Goal: Task Accomplishment & Management: Use online tool/utility

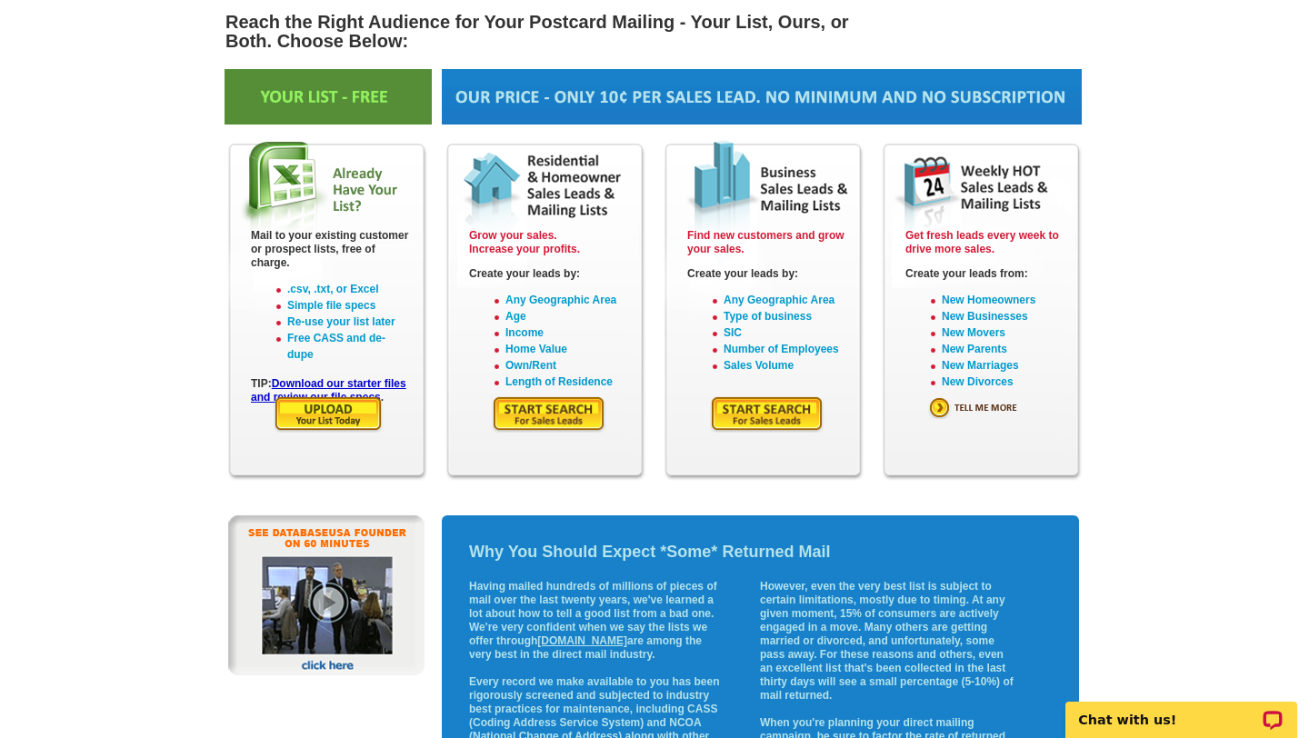
scroll to position [169, 0]
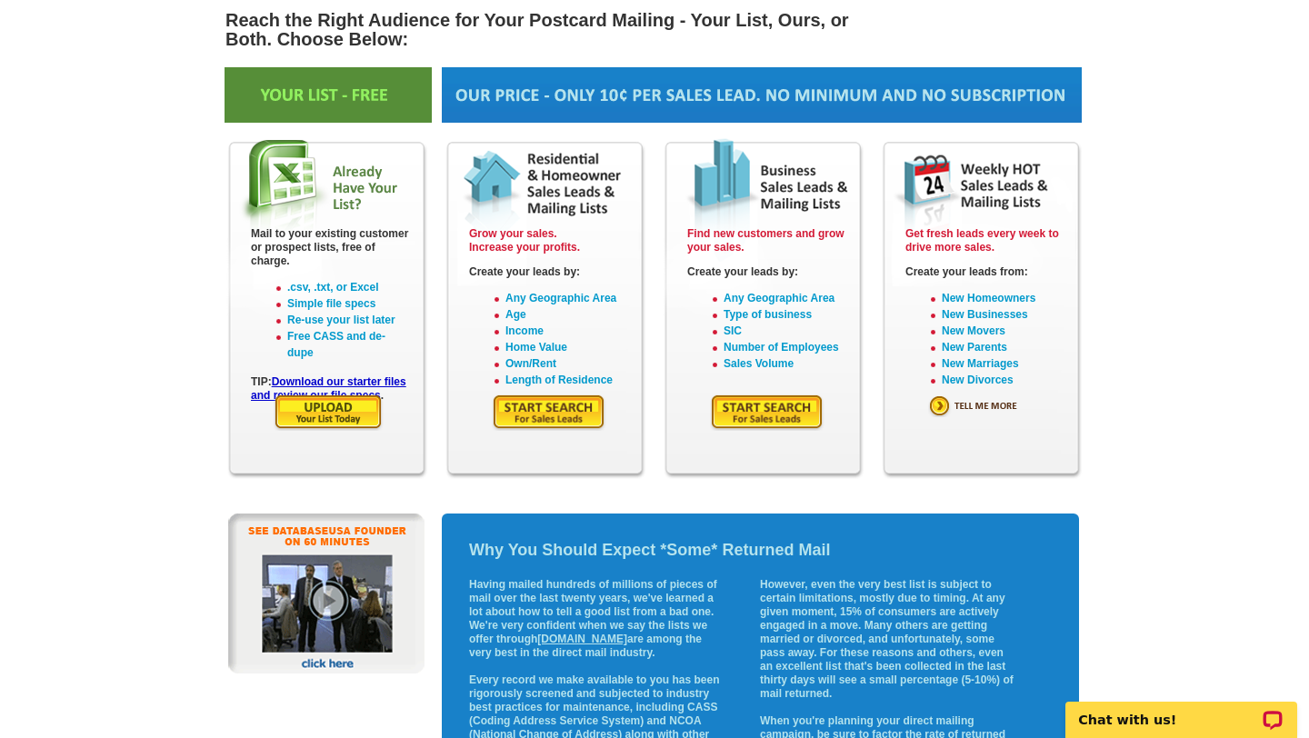
click at [1147, 308] on main "expresscopy.com > Products & Services > Mailing Lists Reach the Right Audience …" at bounding box center [654, 423] width 1309 height 943
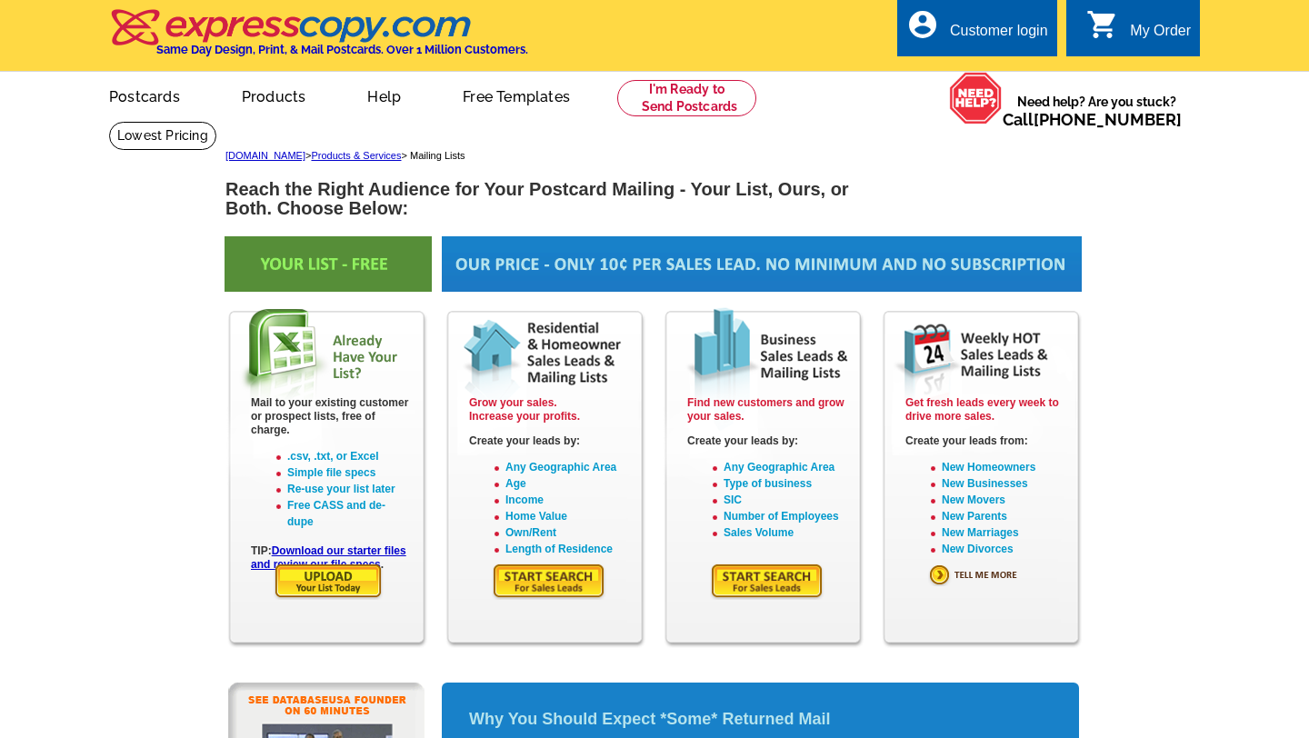
click at [545, 595] on img at bounding box center [549, 581] width 115 height 37
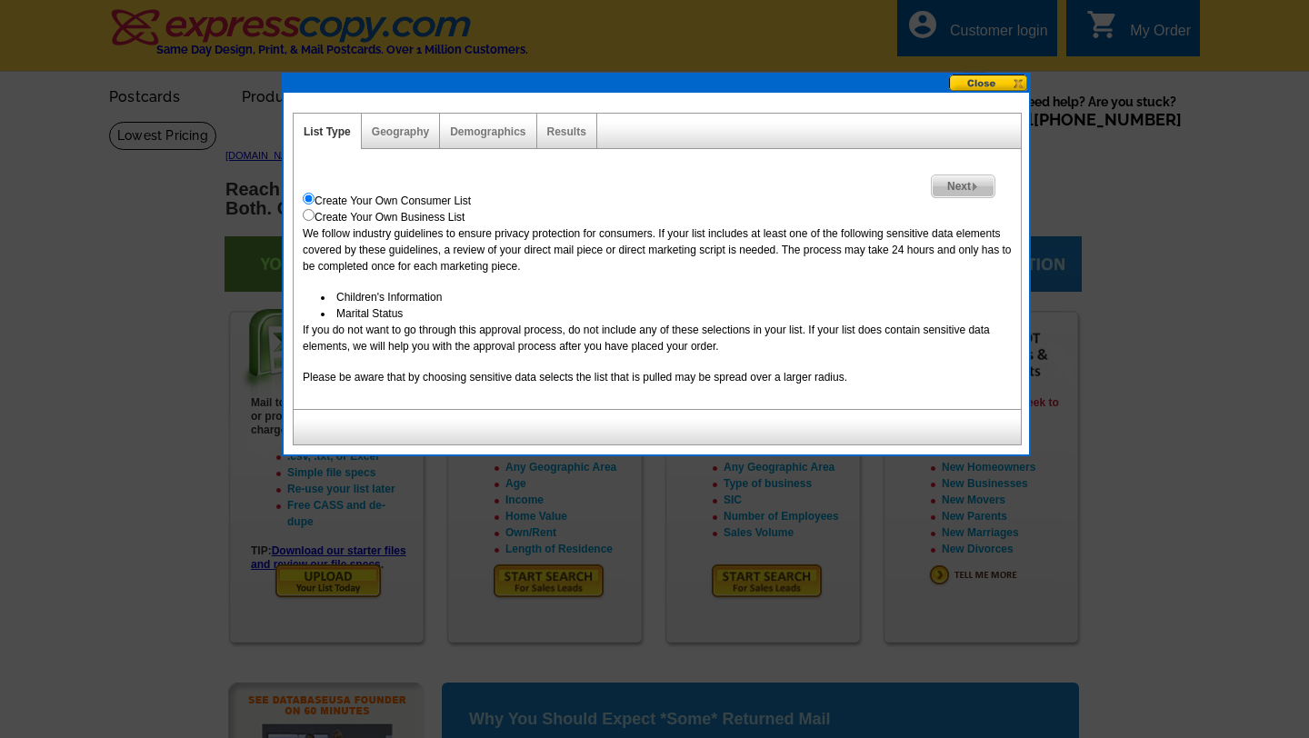
click at [532, 125] on div "Demographics" at bounding box center [488, 131] width 96 height 35
click at [503, 133] on link "Demographics" at bounding box center [487, 131] width 75 height 13
select select
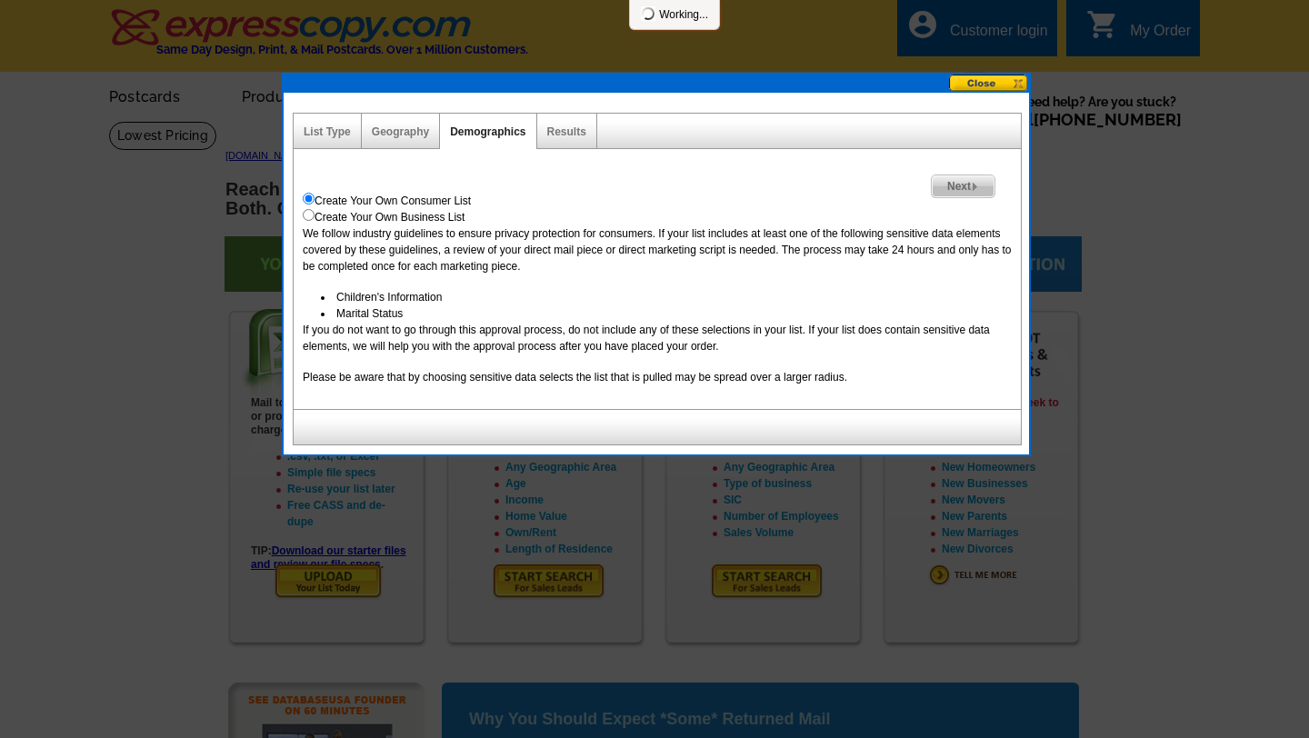
select select
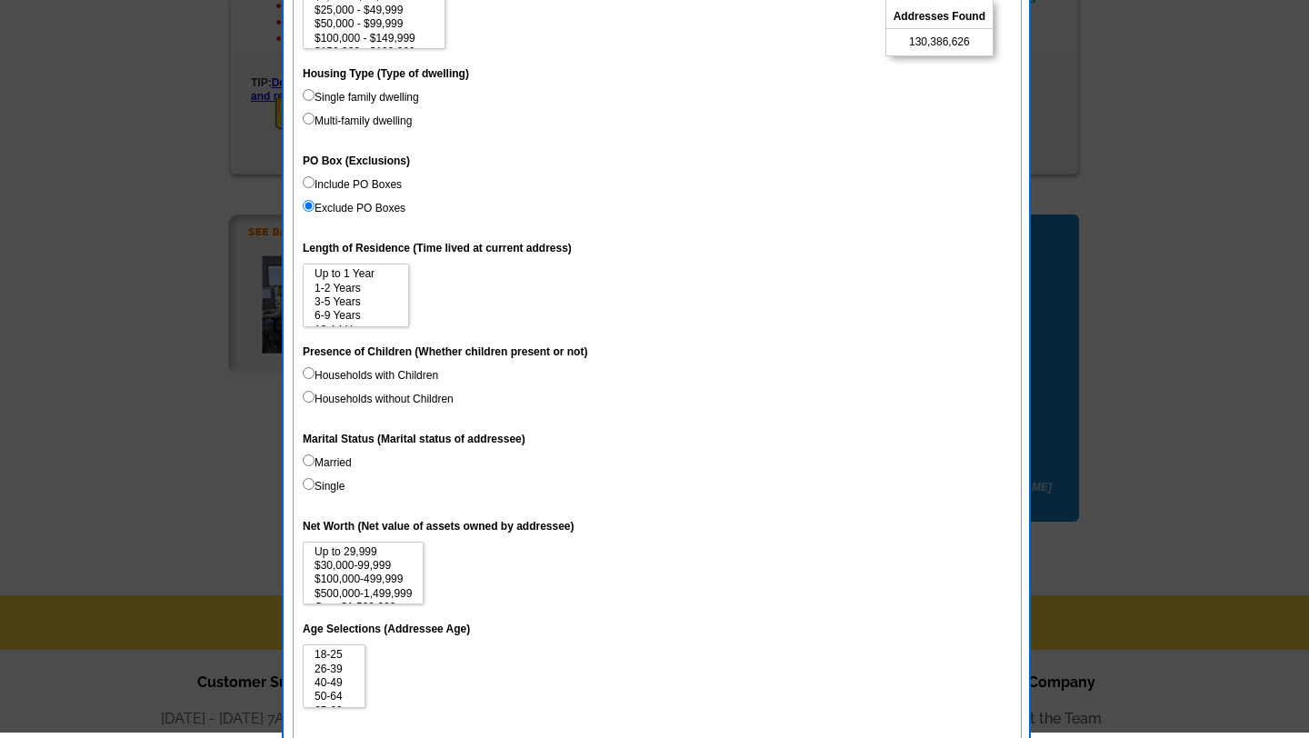
scroll to position [463, 0]
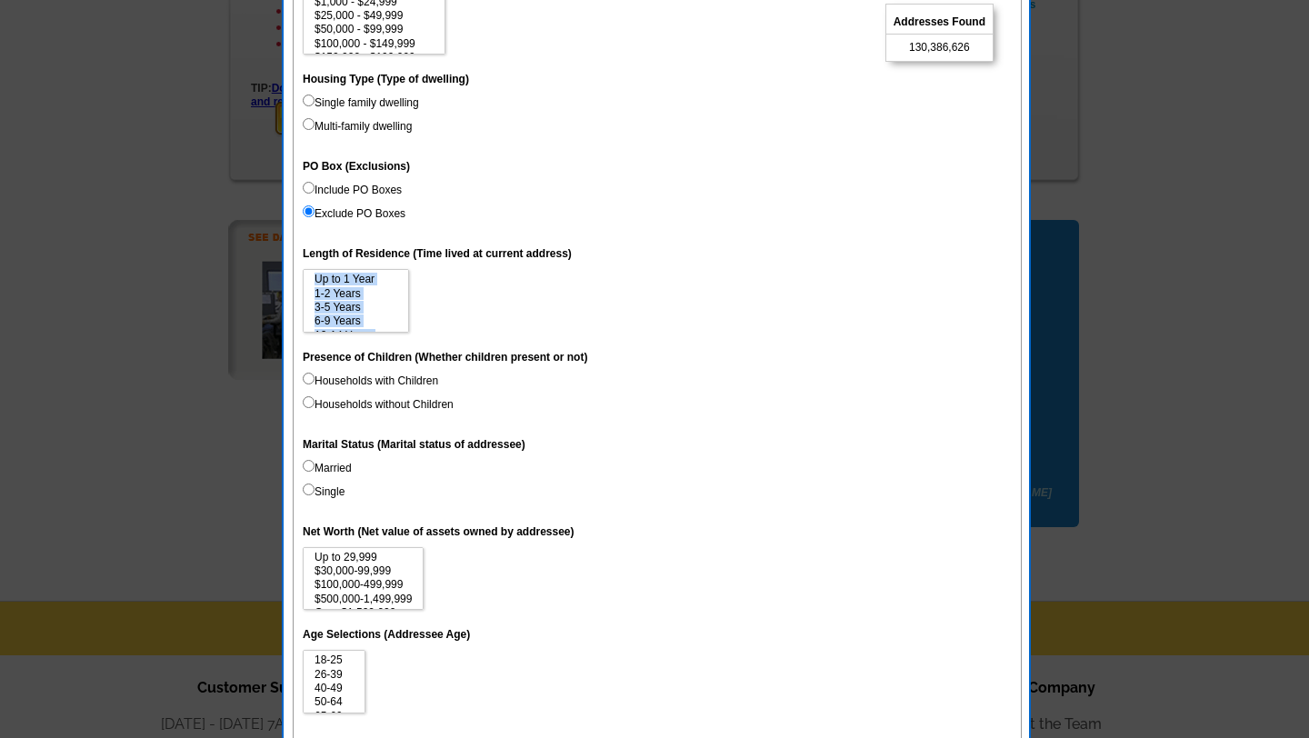
click at [559, 336] on dl "Unique Address (Unique Address Location) On Household income (Annual household …" at bounding box center [657, 268] width 709 height 1000
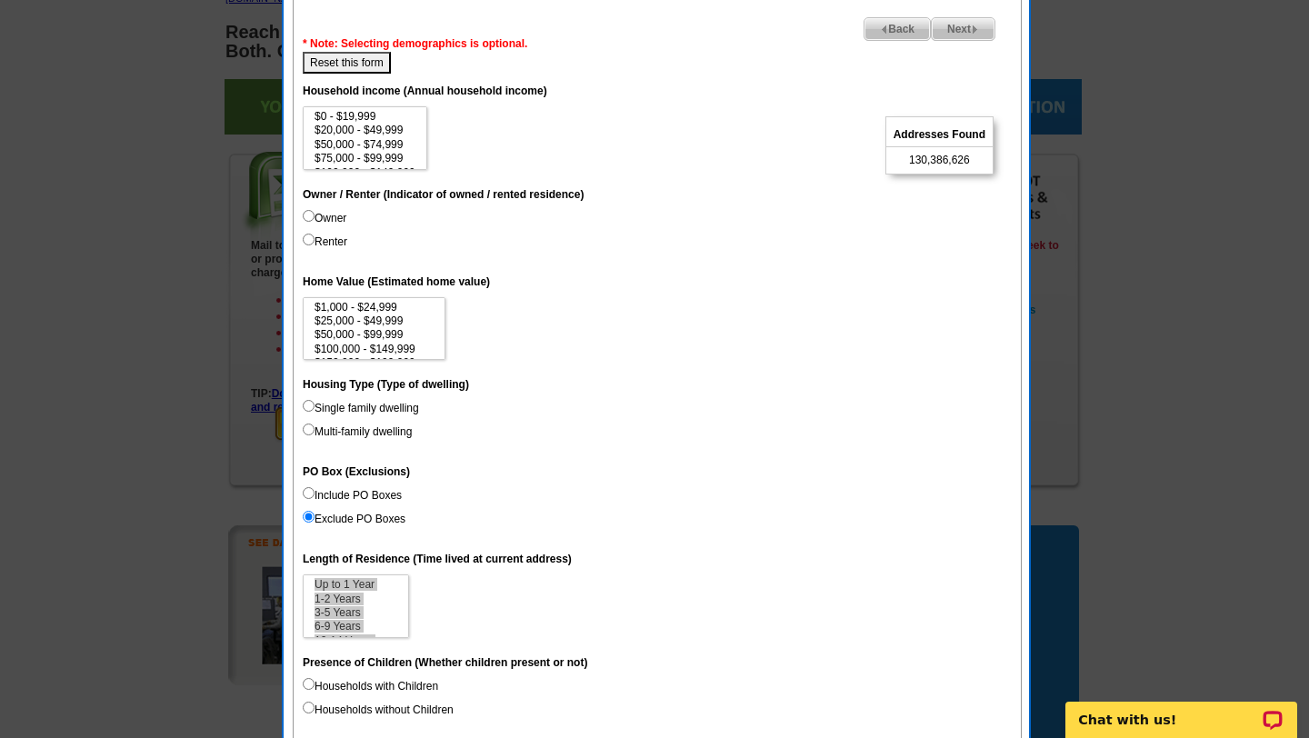
scroll to position [0, 0]
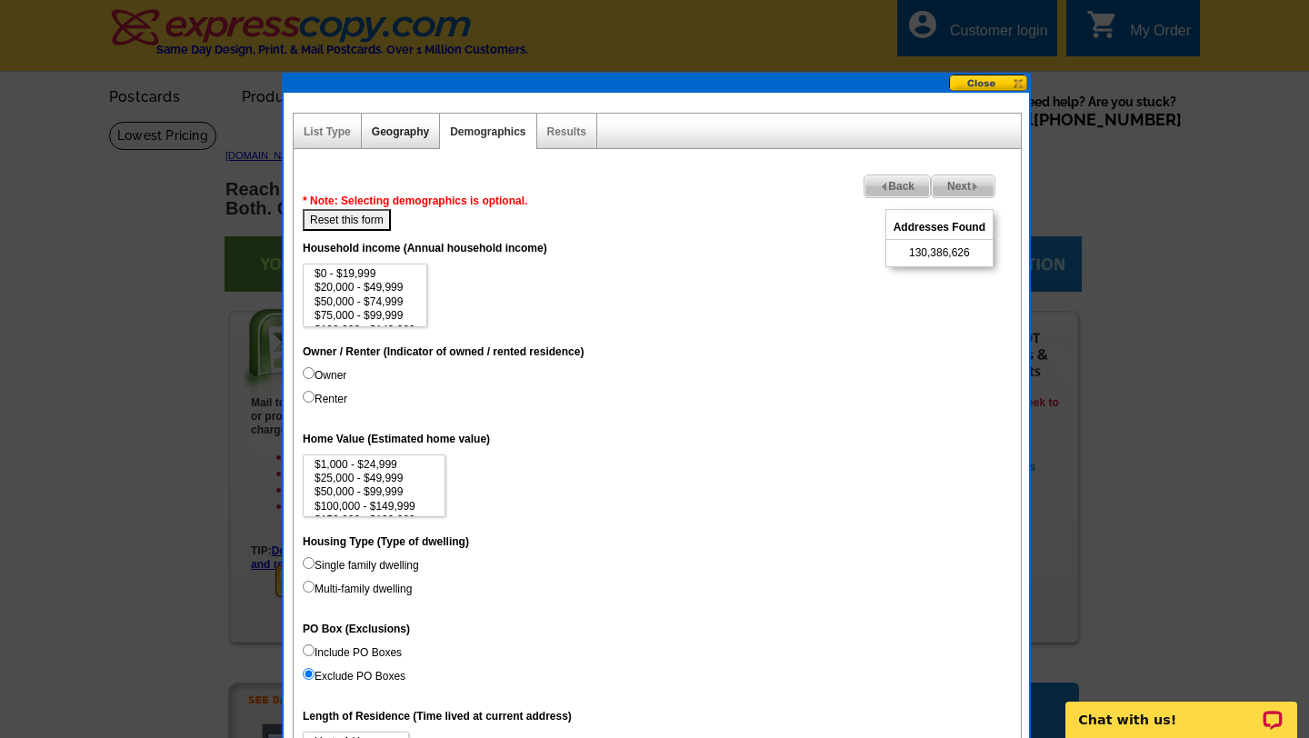
click at [396, 130] on link "Geography" at bounding box center [400, 131] width 57 height 13
click at [346, 133] on link "List Type" at bounding box center [327, 131] width 47 height 13
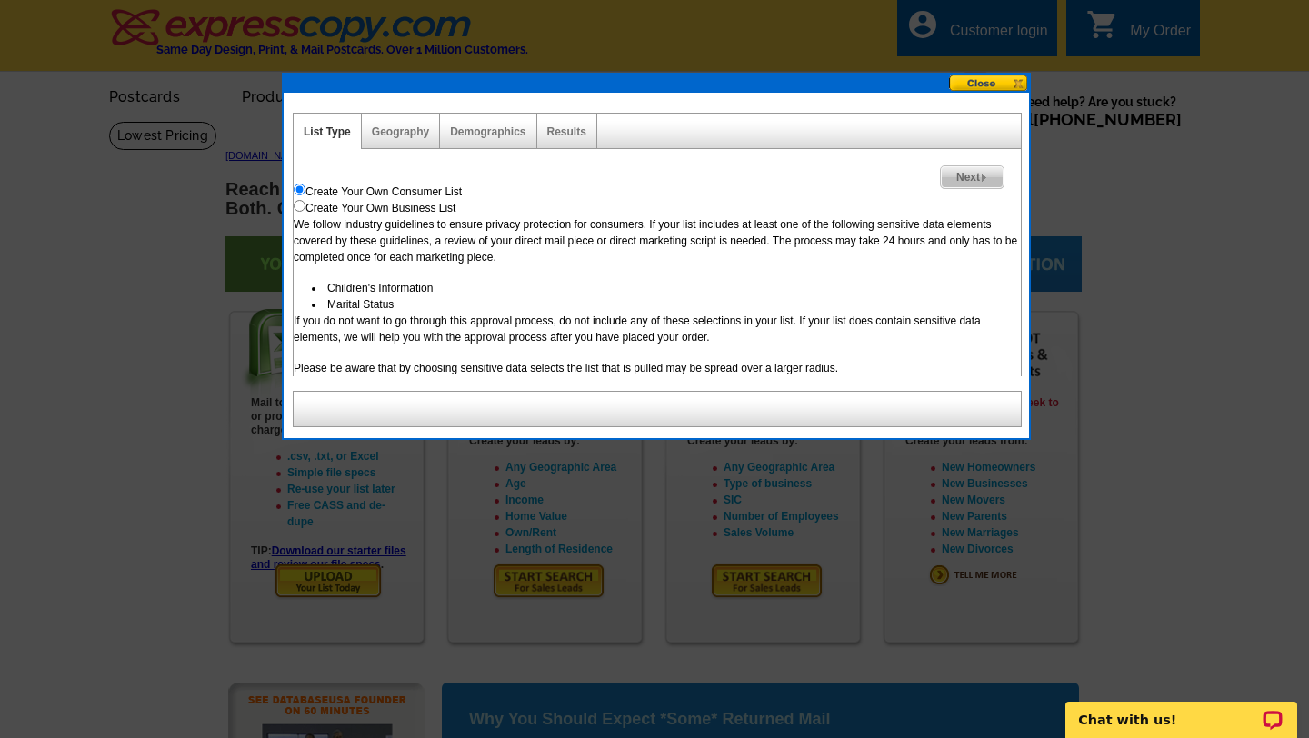
click at [388, 145] on div "Geography" at bounding box center [401, 131] width 78 height 35
click at [392, 129] on link "Geography" at bounding box center [400, 131] width 57 height 13
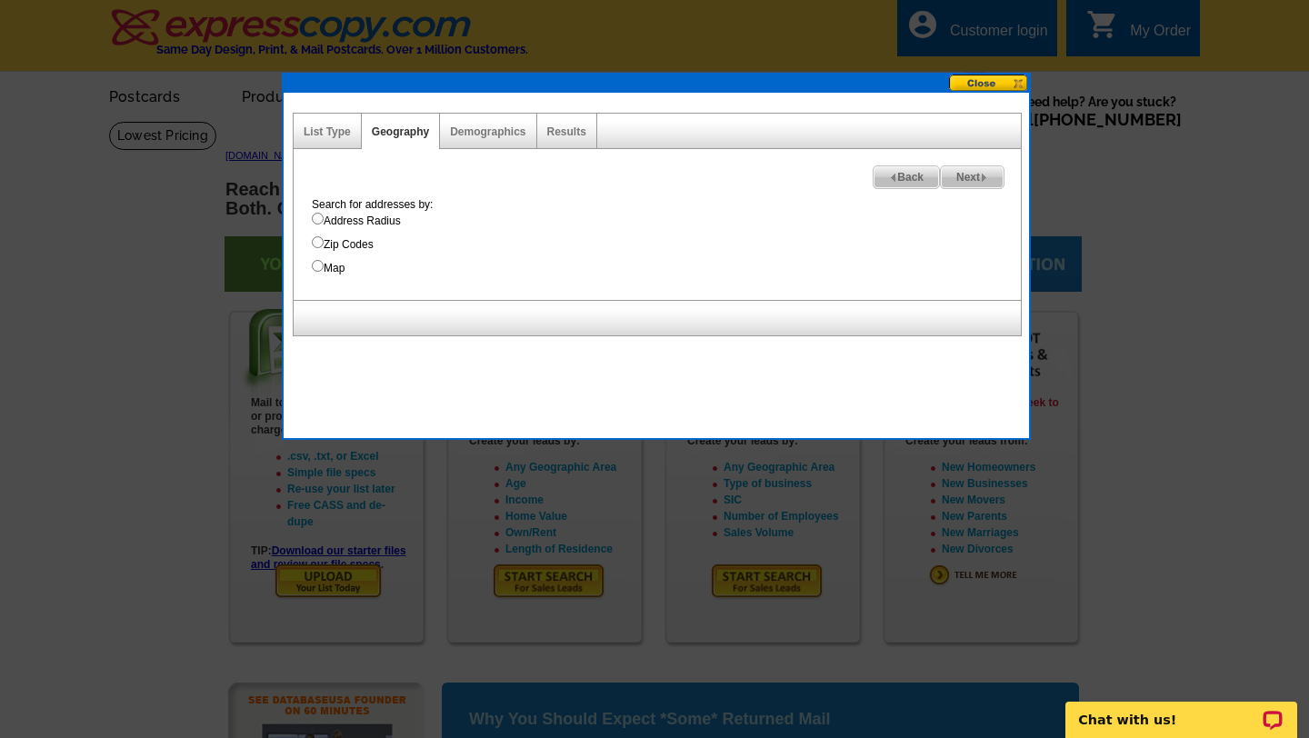
click at [1016, 84] on button at bounding box center [989, 83] width 80 height 17
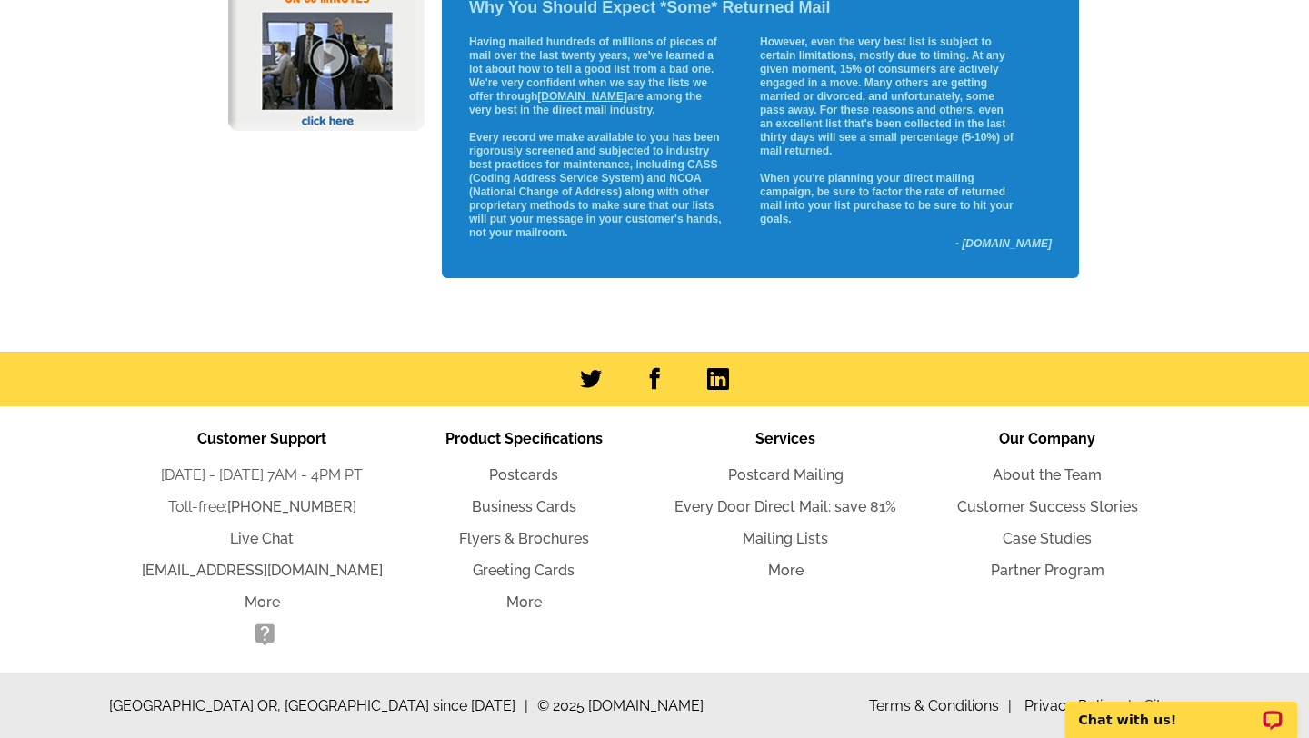
scroll to position [706, 0]
